Goal: Task Accomplishment & Management: Manage account settings

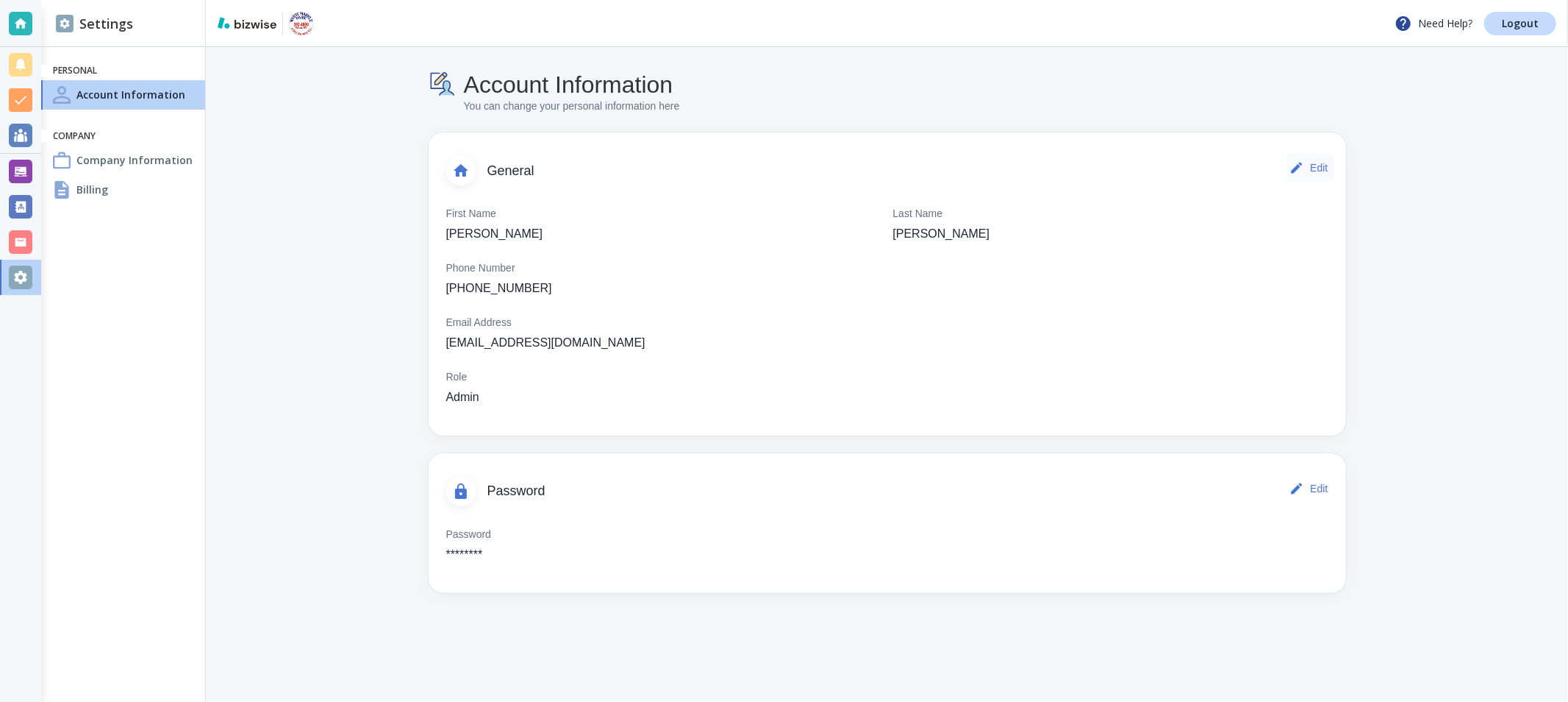
click at [1311, 159] on button "Edit" at bounding box center [1310, 168] width 47 height 30
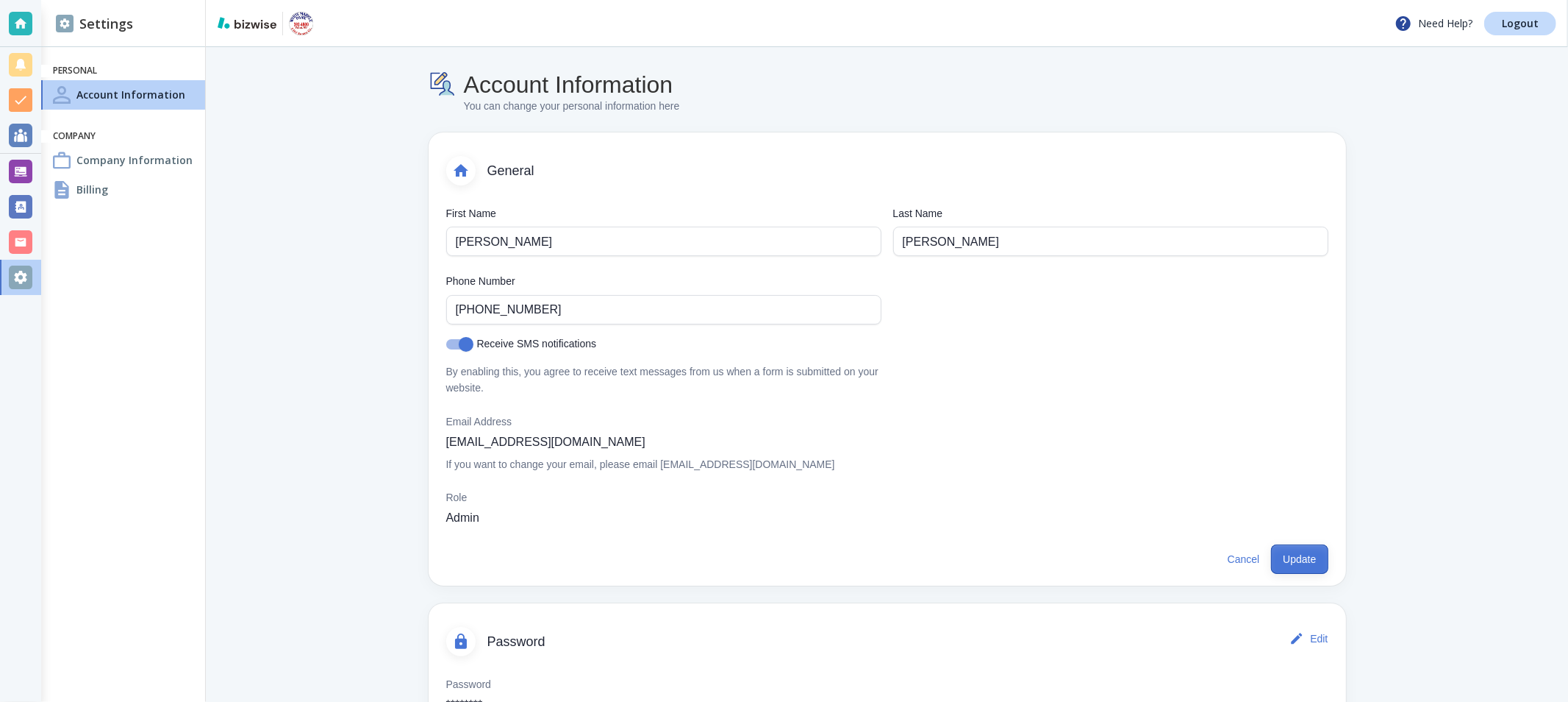
click at [1300, 570] on button "Update" at bounding box center [1299, 559] width 57 height 30
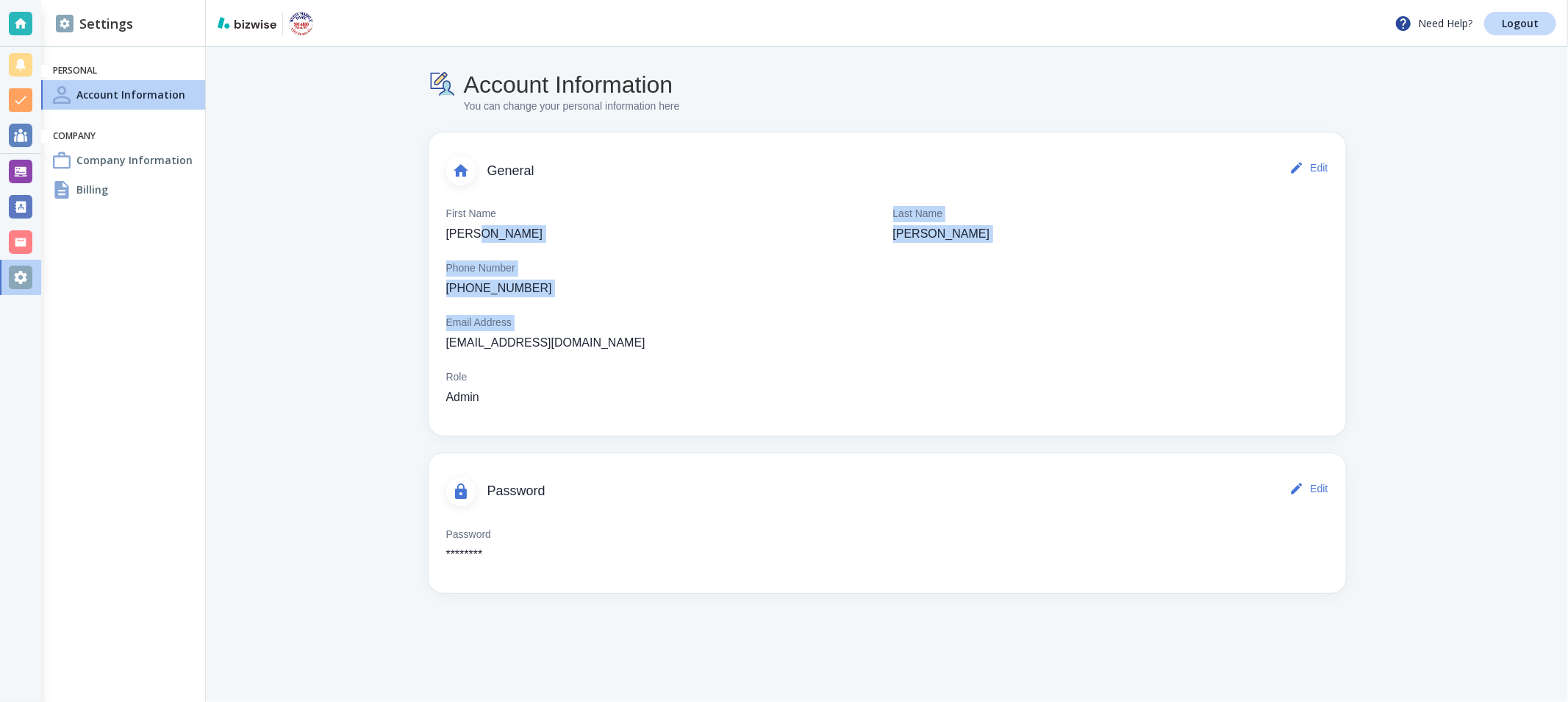
drag, startPoint x: 446, startPoint y: 343, endPoint x: 613, endPoint y: 343, distance: 167.0
click at [613, 343] on div "First Name [PERSON_NAME] Last Name [PERSON_NAME] Phone Number [PHONE_NUMBER] Em…" at bounding box center [887, 306] width 882 height 200
click at [584, 344] on div "First Name [PERSON_NAME] Last Name [PERSON_NAME] Phone Number [PHONE_NUMBER] Em…" at bounding box center [887, 306] width 882 height 200
